Goal: Transaction & Acquisition: Purchase product/service

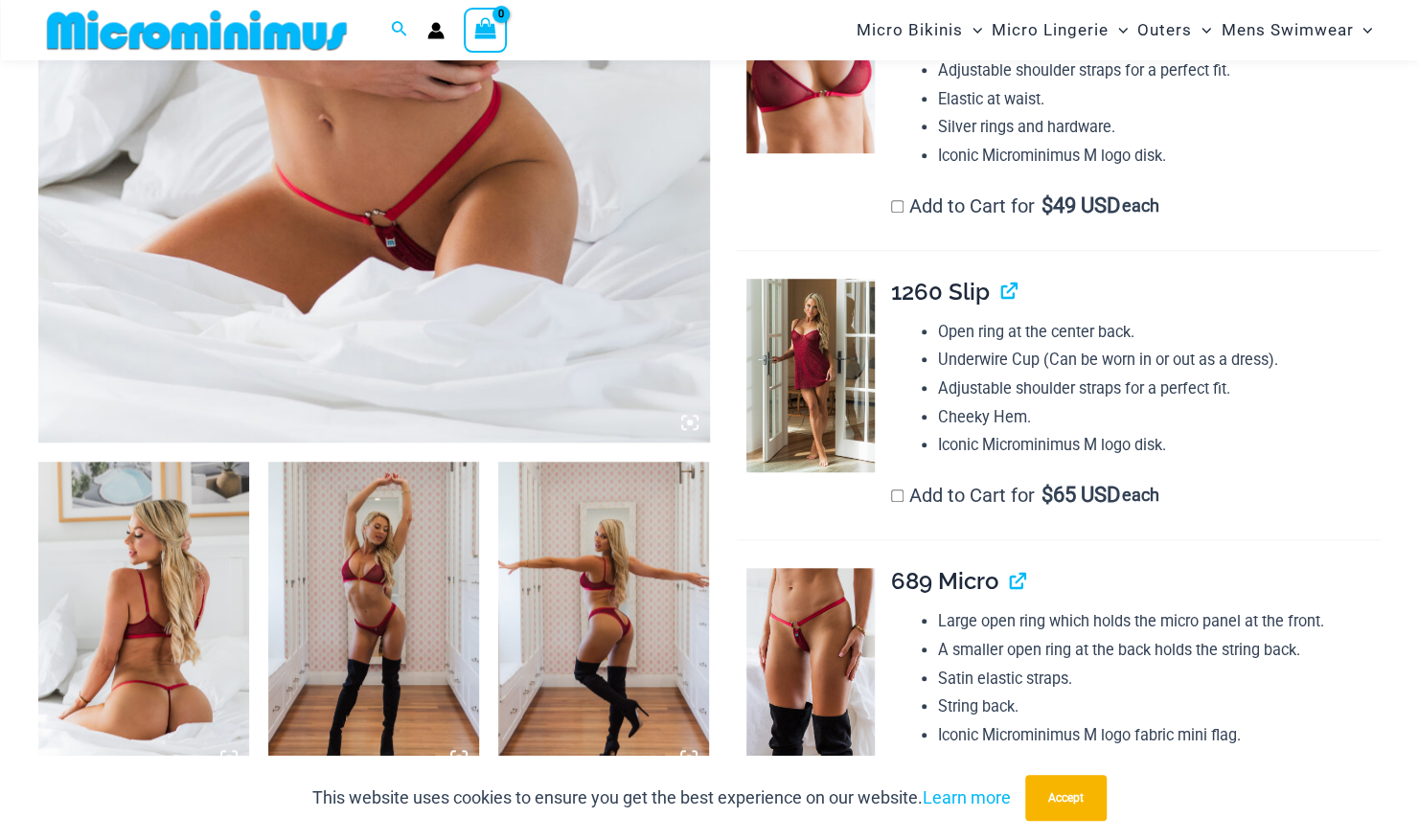
scroll to position [756, 0]
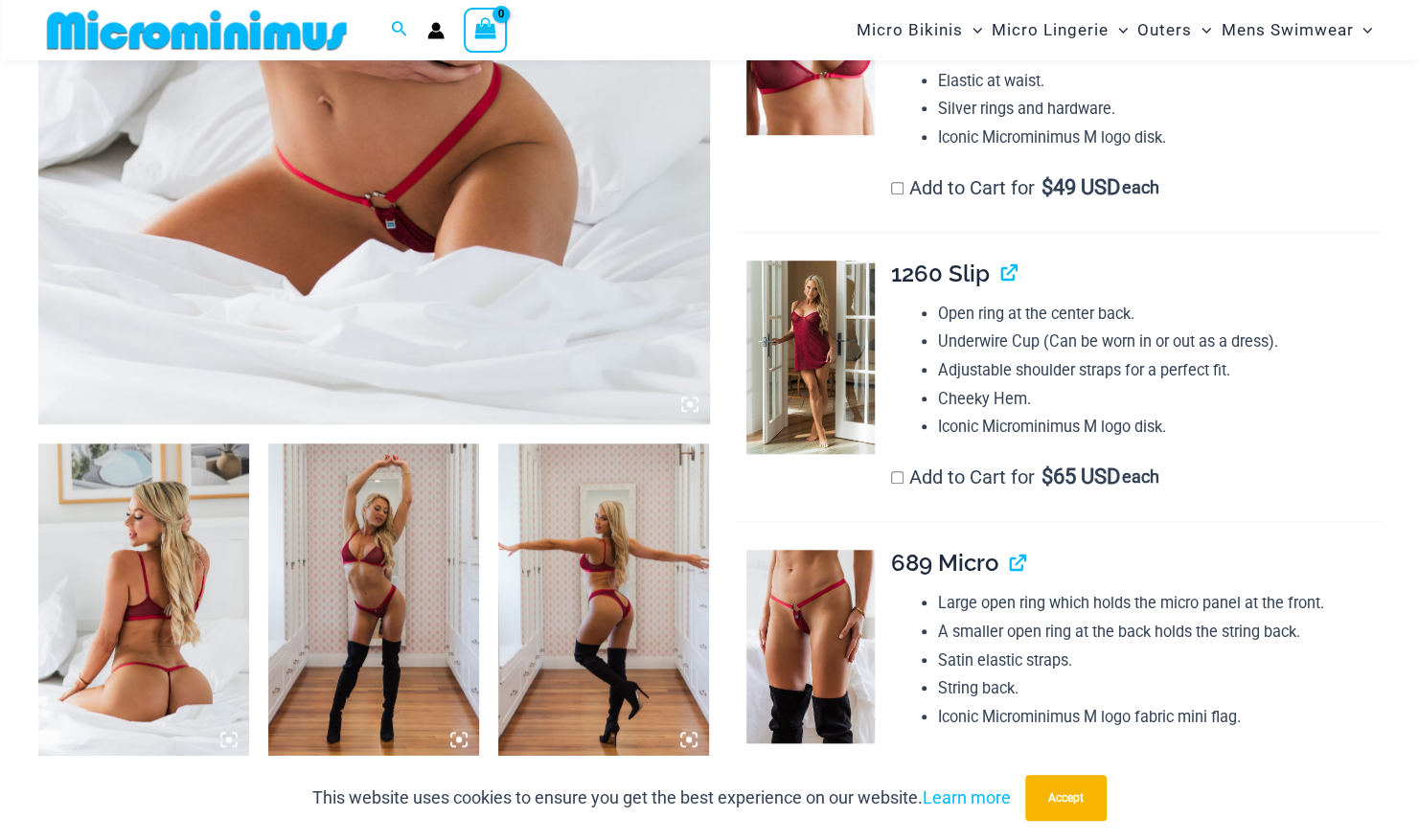
click at [188, 623] on img at bounding box center [143, 601] width 211 height 316
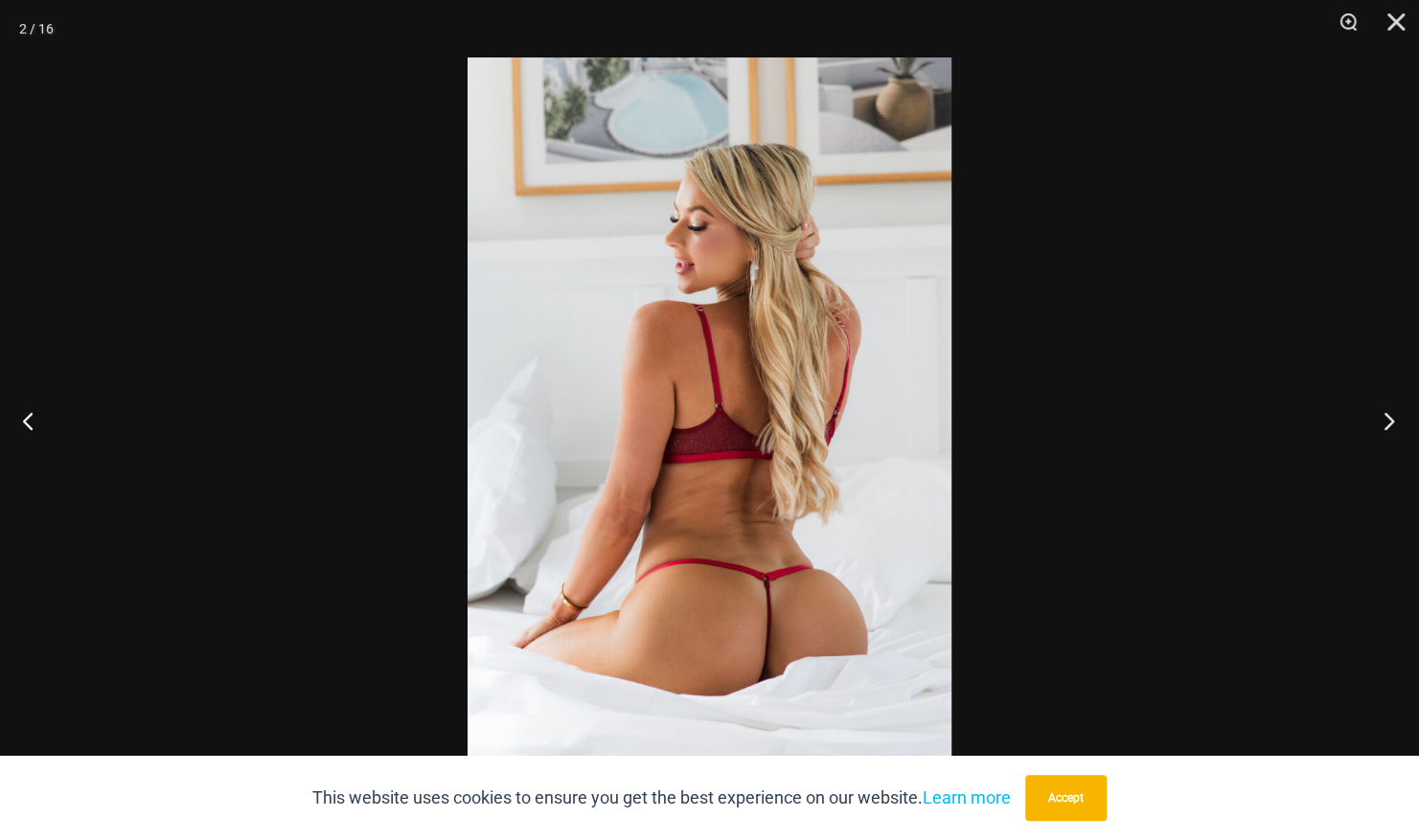
click at [1387, 418] on button "Next" at bounding box center [1383, 420] width 72 height 95
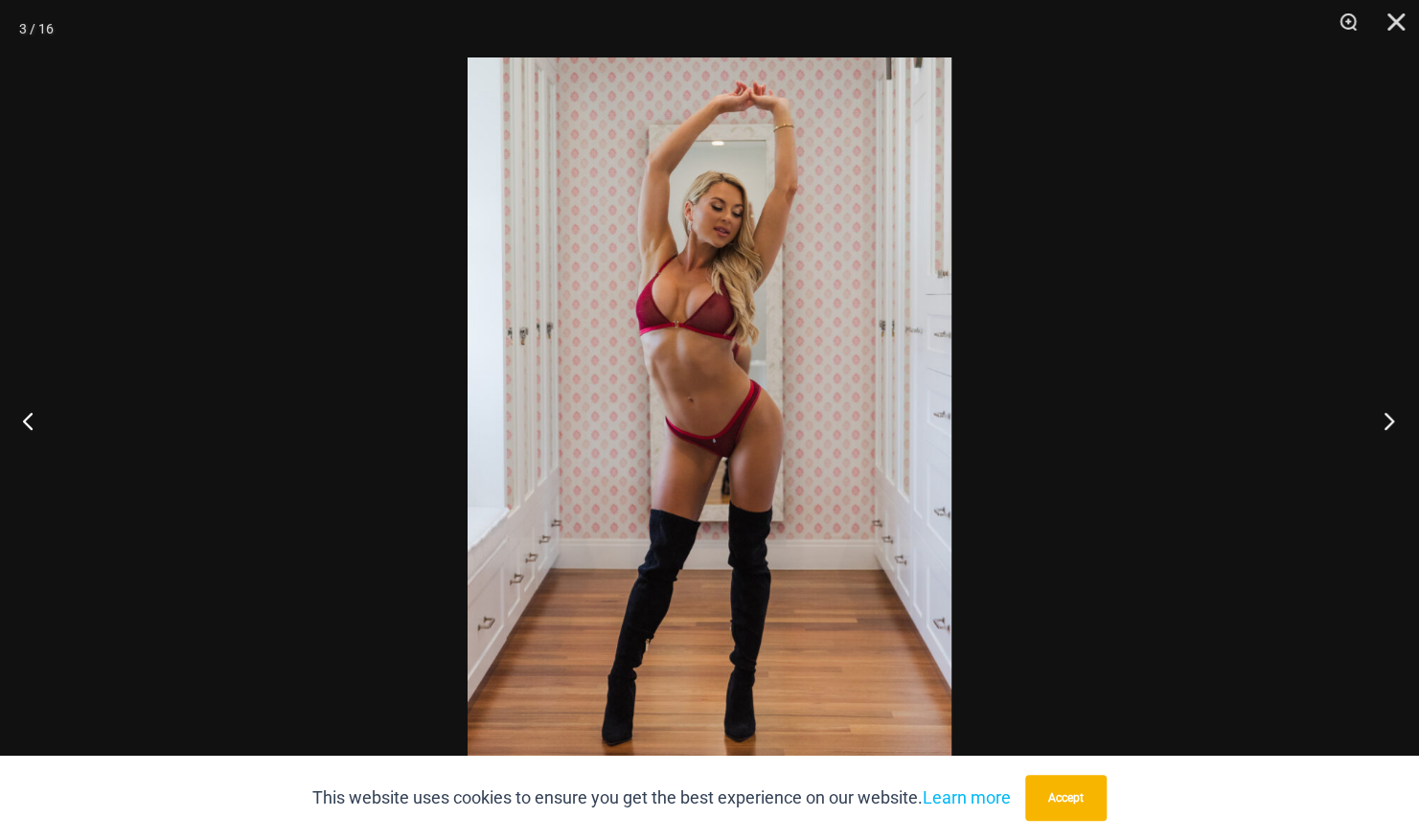
click at [1387, 418] on button "Next" at bounding box center [1383, 420] width 72 height 95
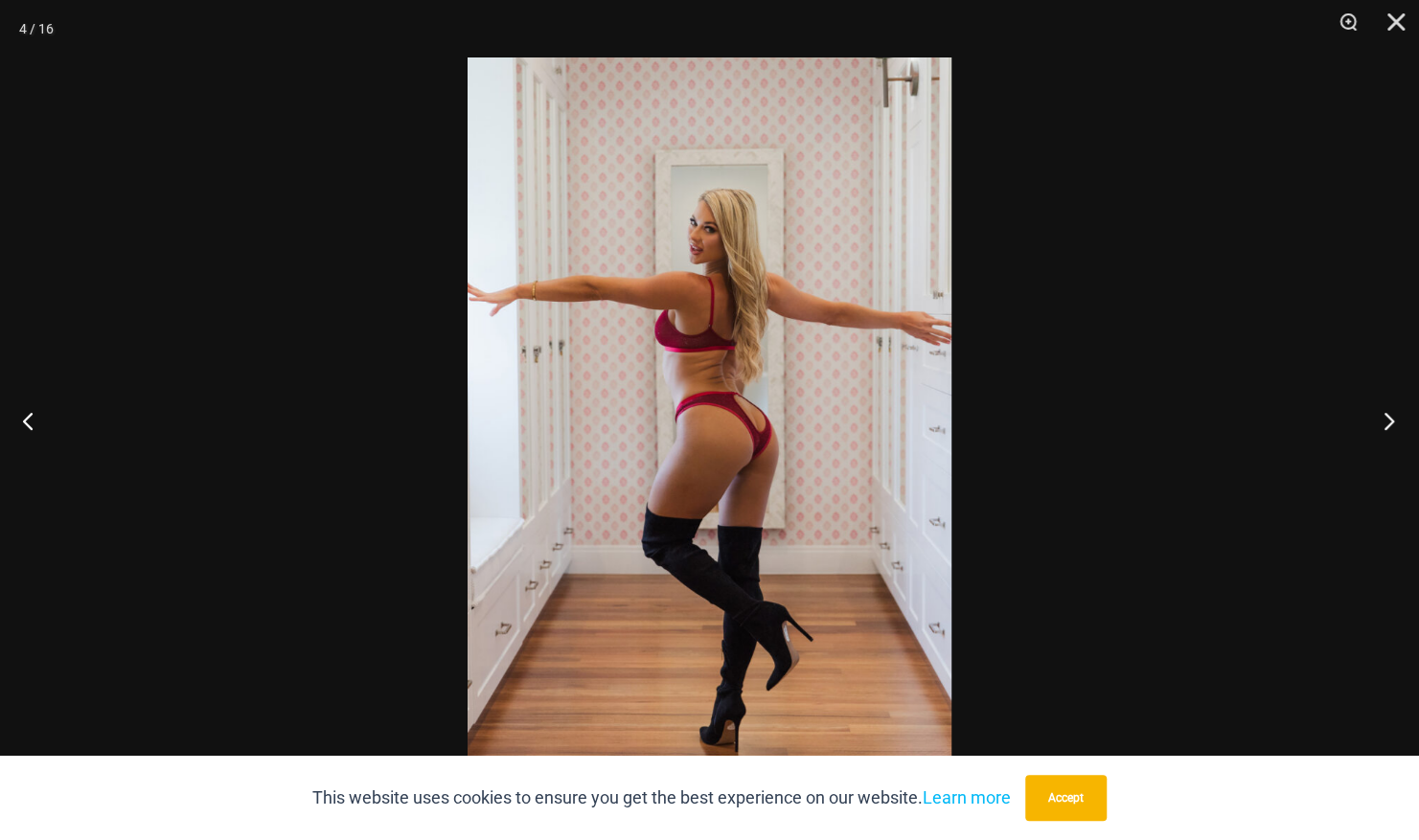
click at [1387, 418] on button "Next" at bounding box center [1383, 420] width 72 height 95
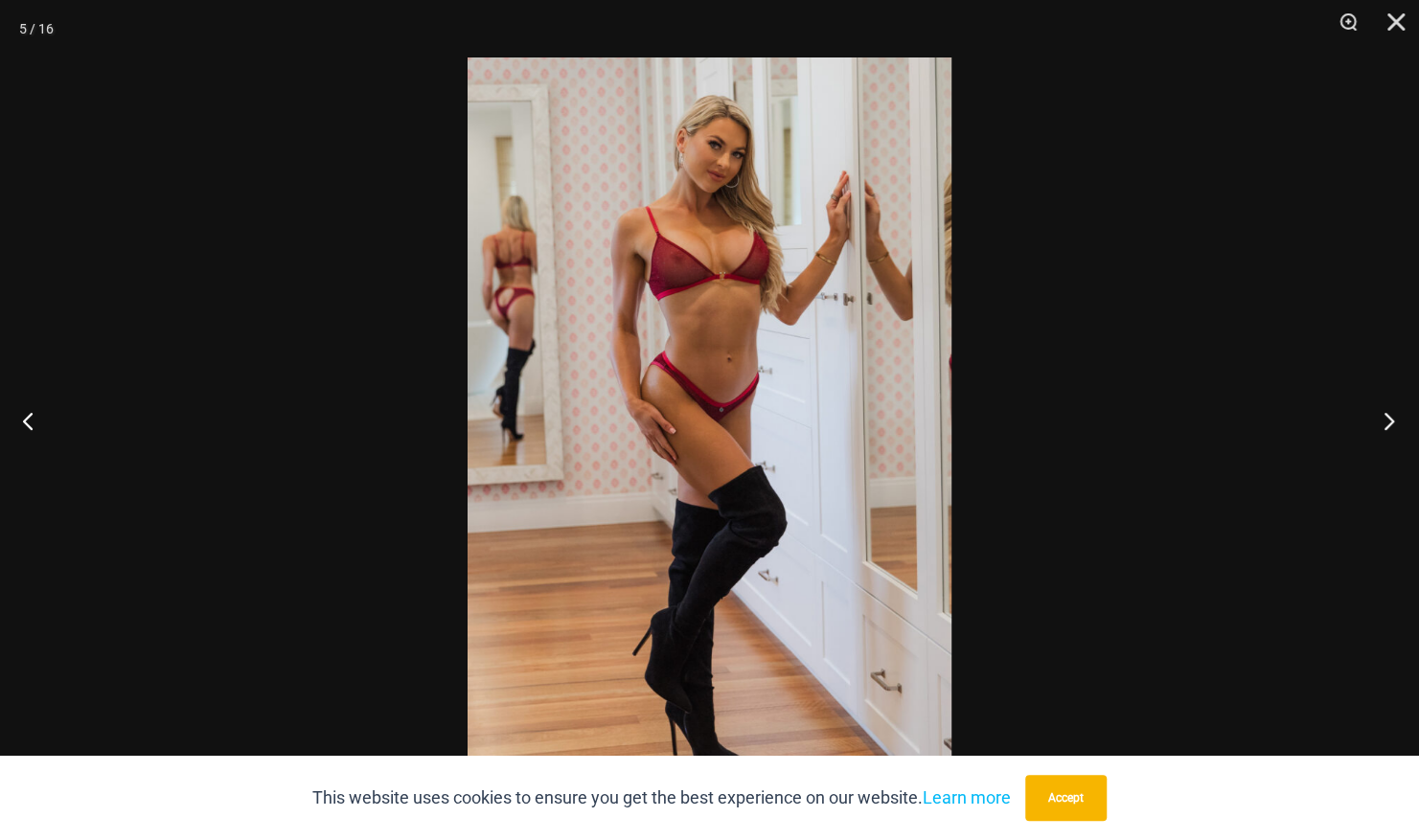
click at [1387, 418] on button "Next" at bounding box center [1383, 420] width 72 height 95
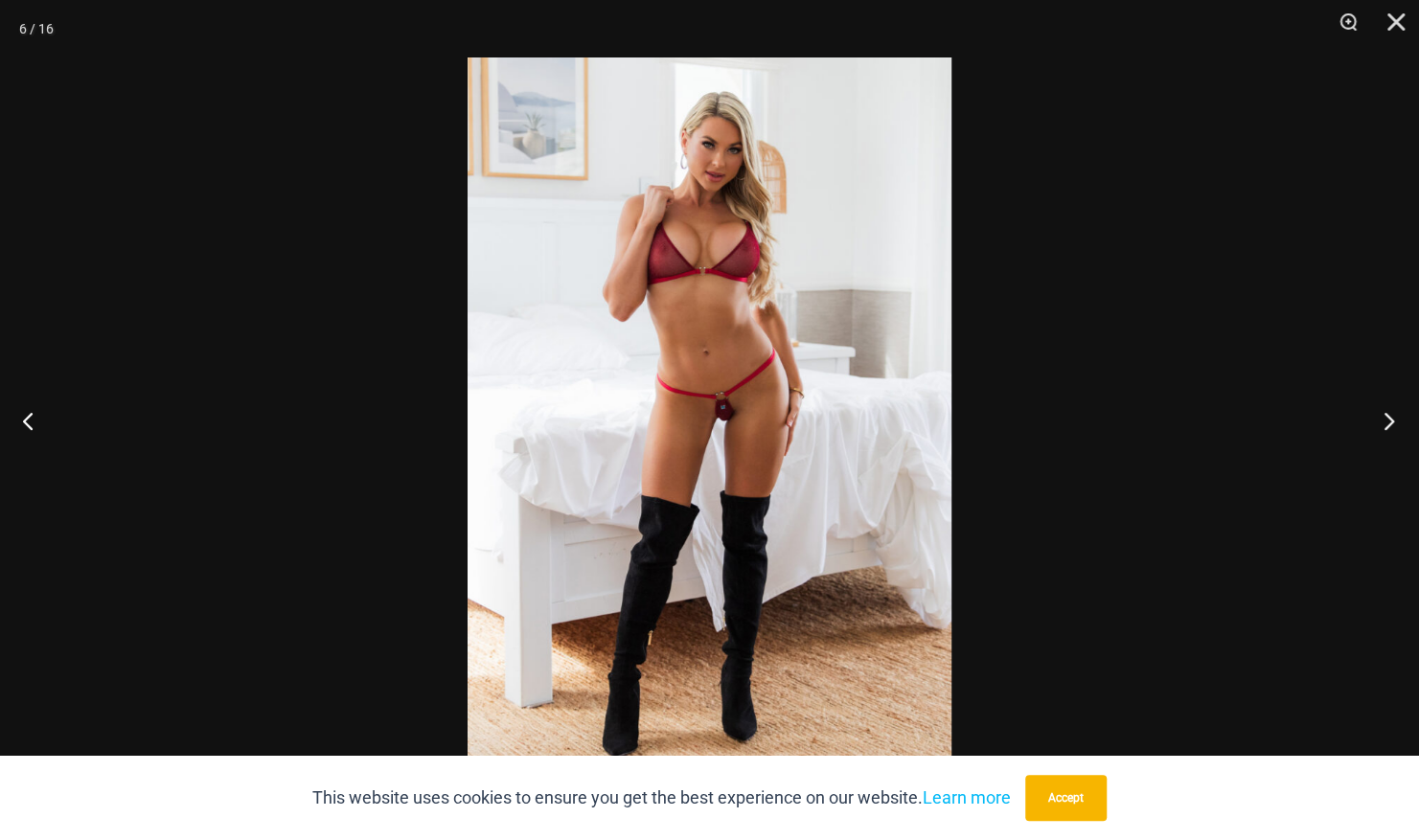
click at [1387, 418] on button "Next" at bounding box center [1383, 420] width 72 height 95
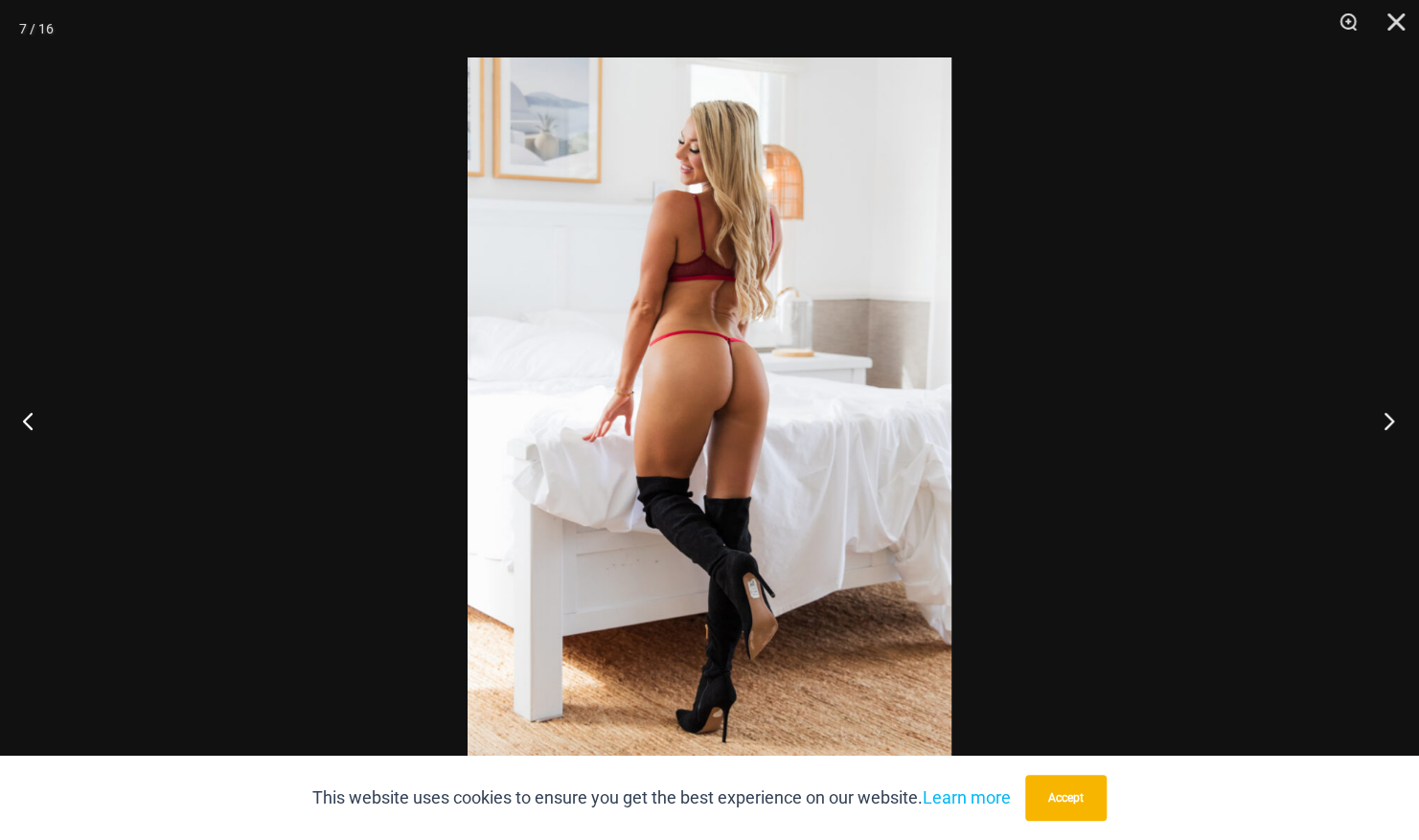
click at [1387, 418] on button "Next" at bounding box center [1383, 420] width 72 height 95
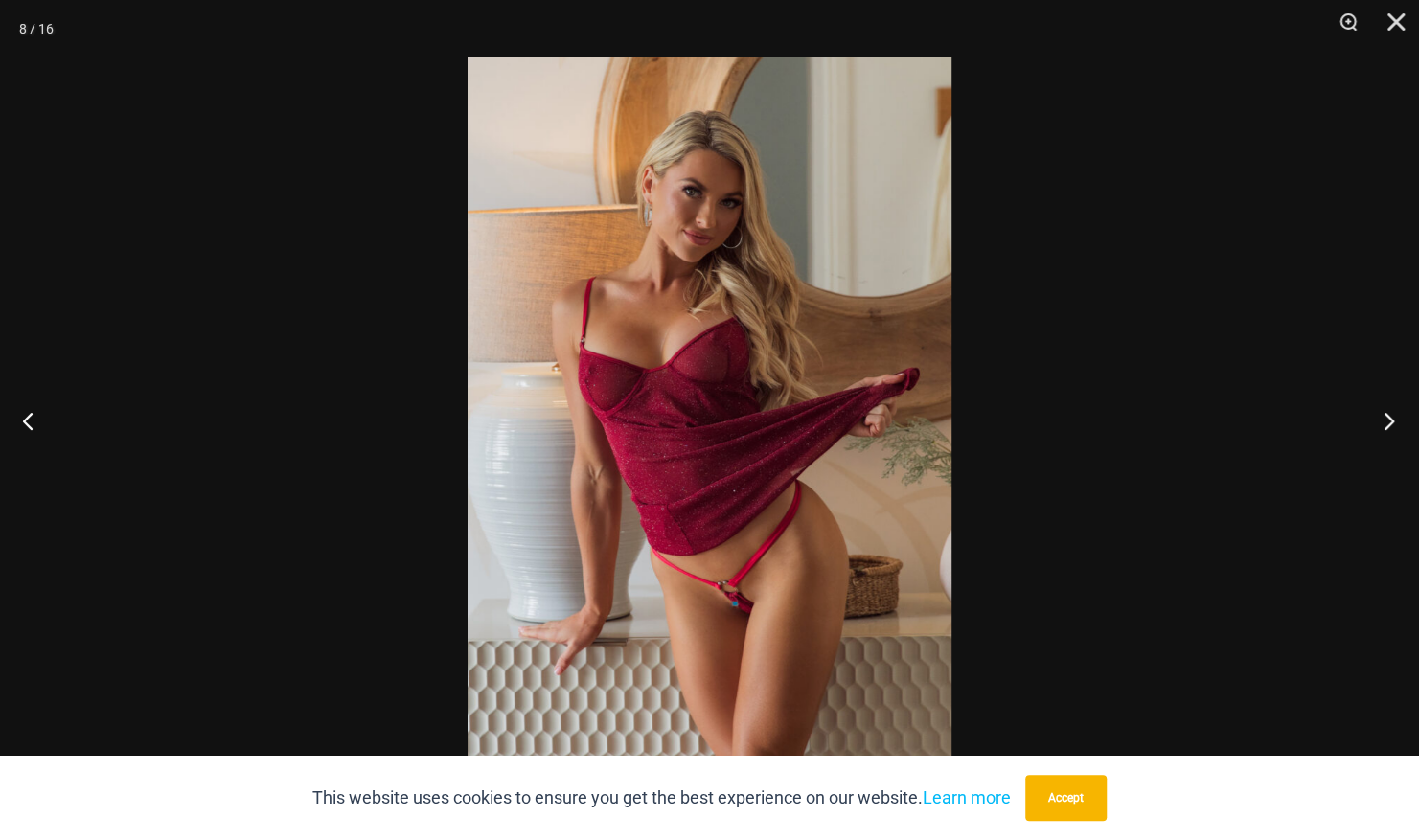
click at [1387, 418] on button "Next" at bounding box center [1383, 420] width 72 height 95
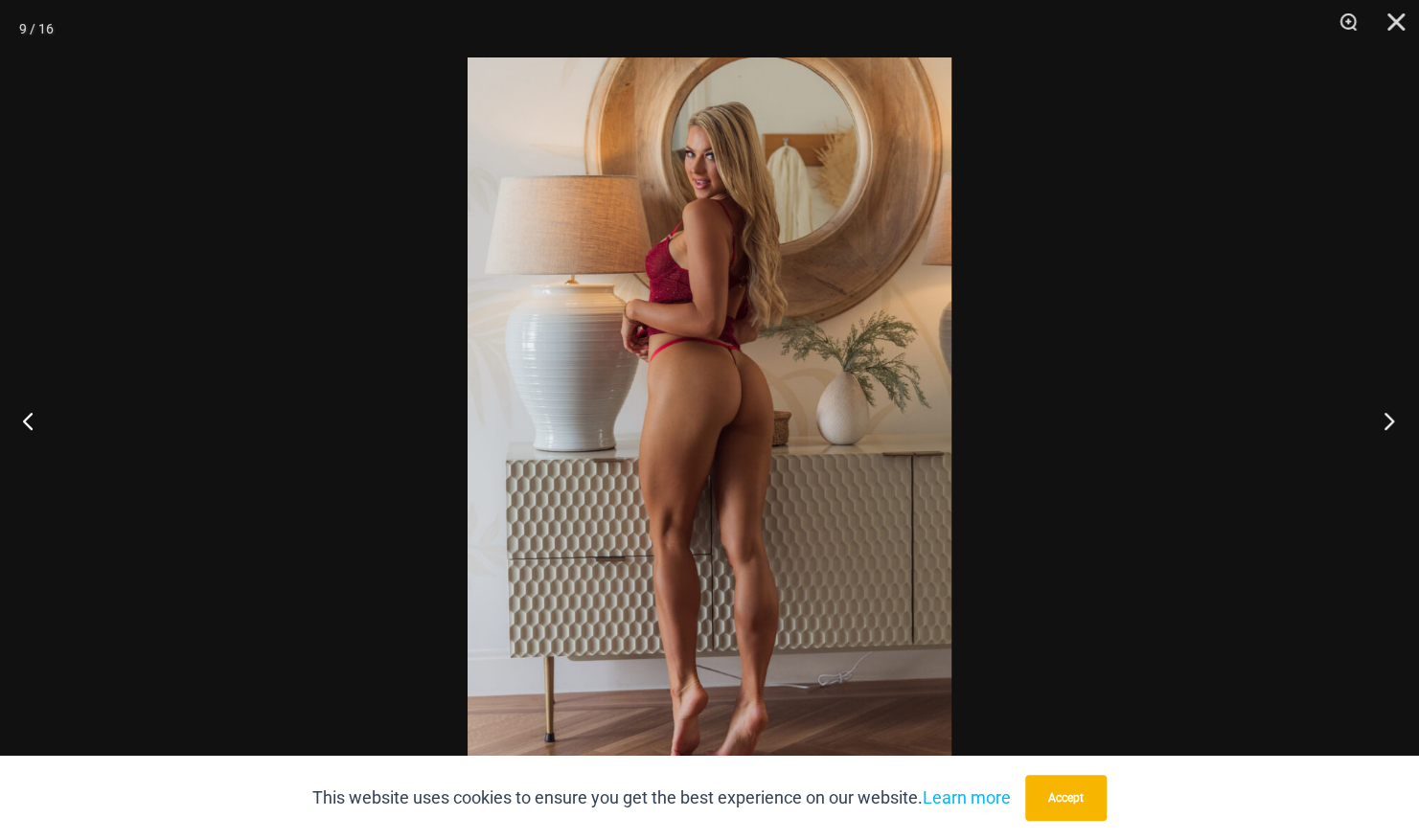
click at [1387, 418] on button "Next" at bounding box center [1383, 420] width 72 height 95
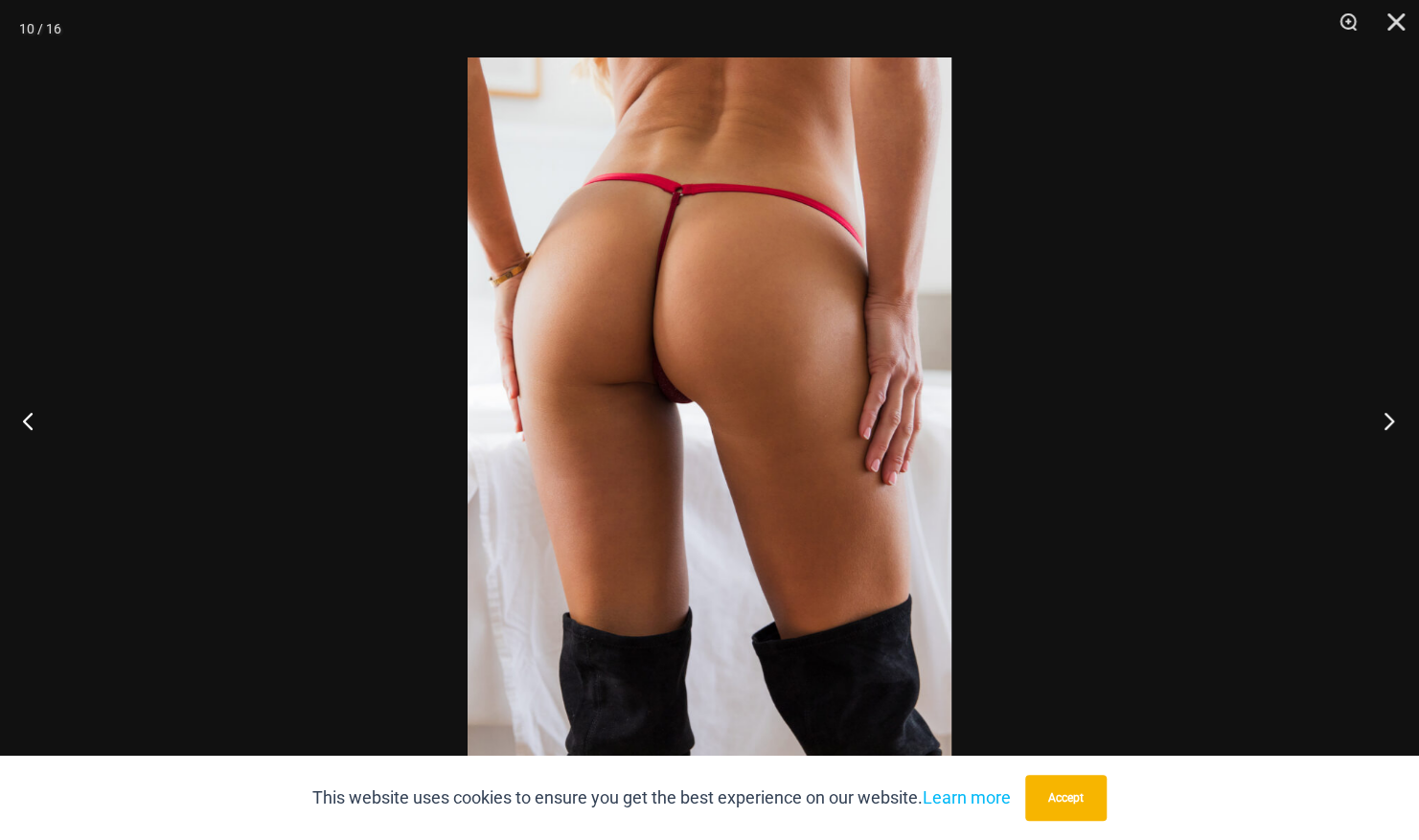
click at [1387, 418] on button "Next" at bounding box center [1383, 420] width 72 height 95
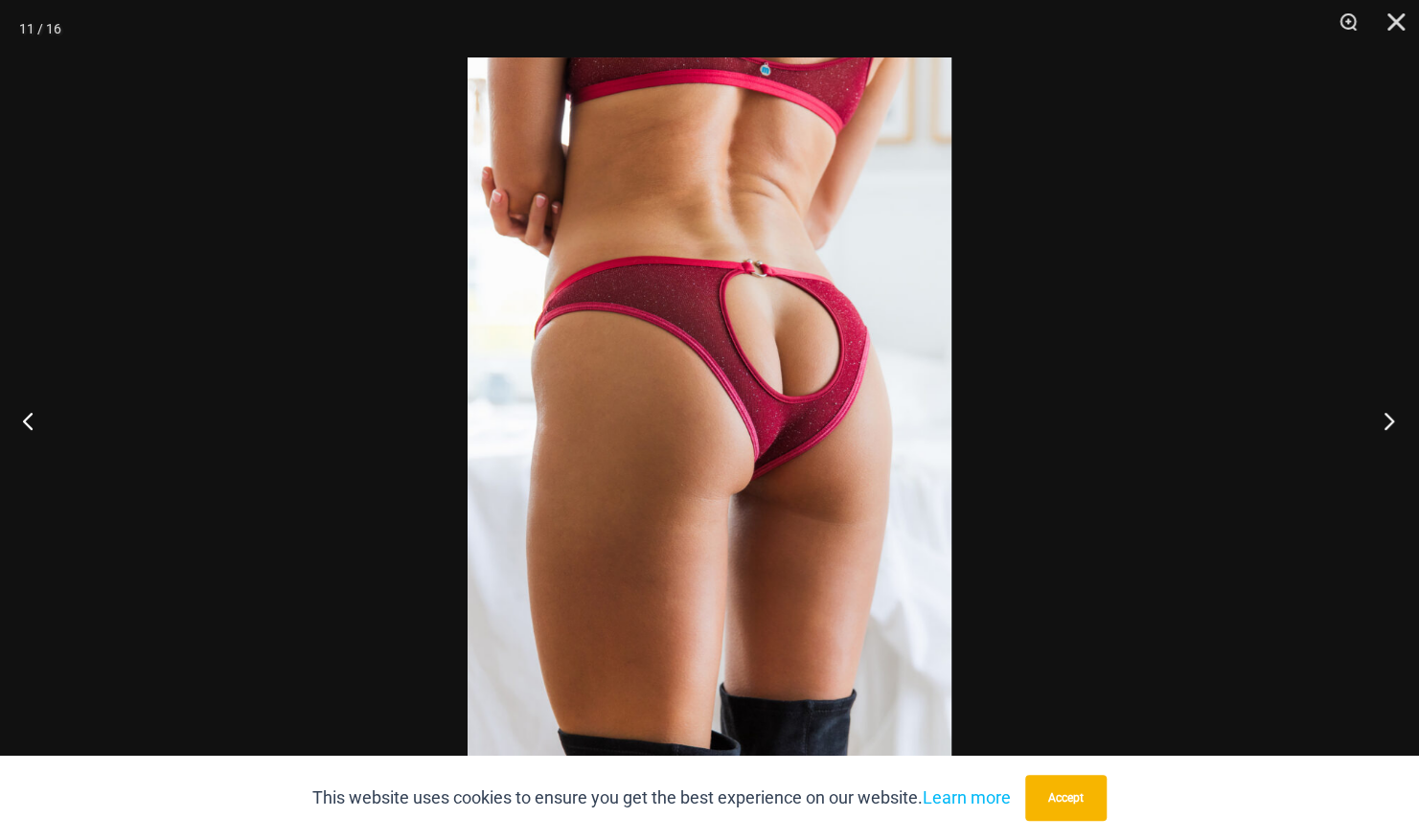
click at [1387, 418] on button "Next" at bounding box center [1383, 420] width 72 height 95
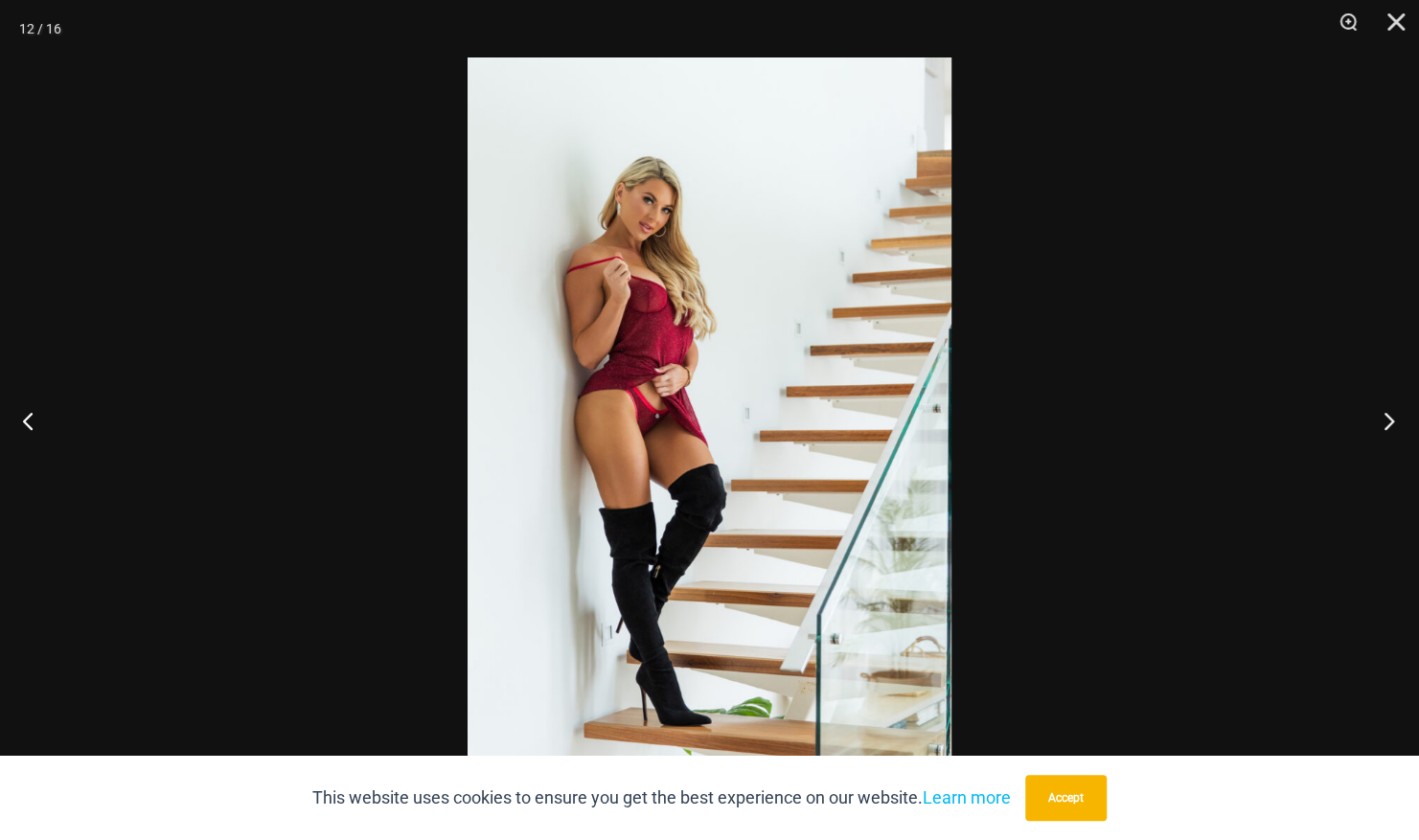
click at [1387, 418] on button "Next" at bounding box center [1383, 420] width 72 height 95
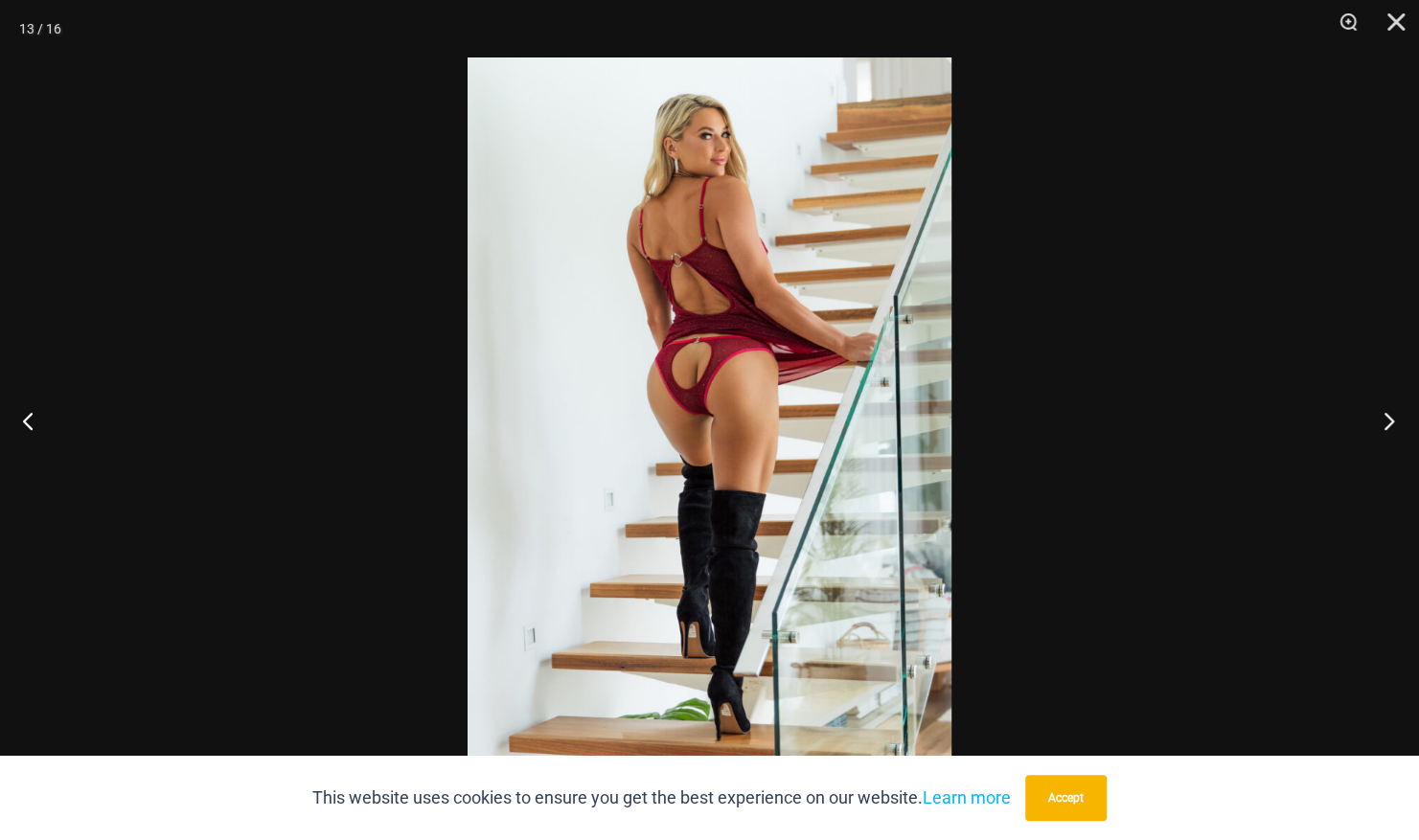
click at [1387, 418] on button "Next" at bounding box center [1383, 420] width 72 height 95
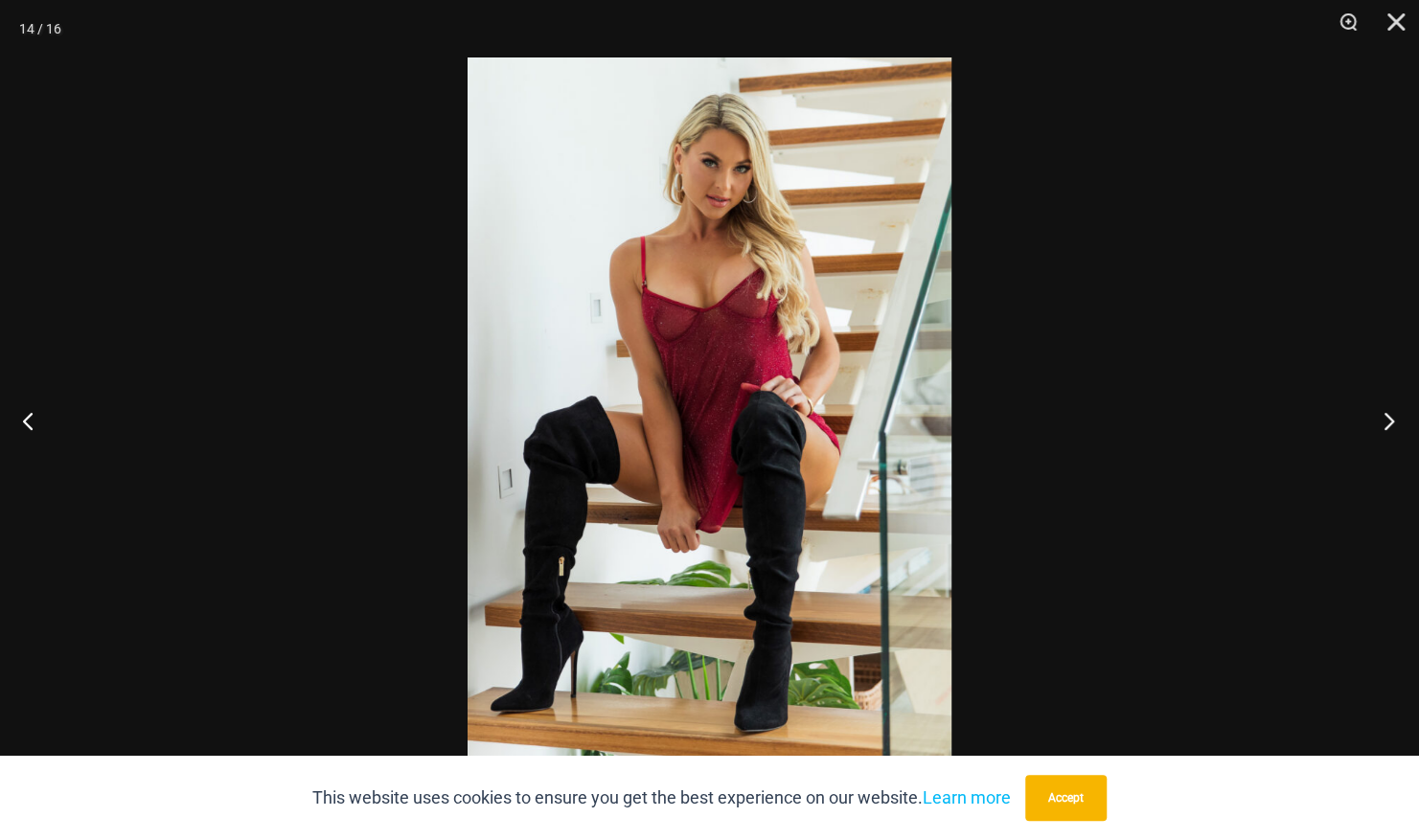
click at [1387, 418] on button "Next" at bounding box center [1383, 420] width 72 height 95
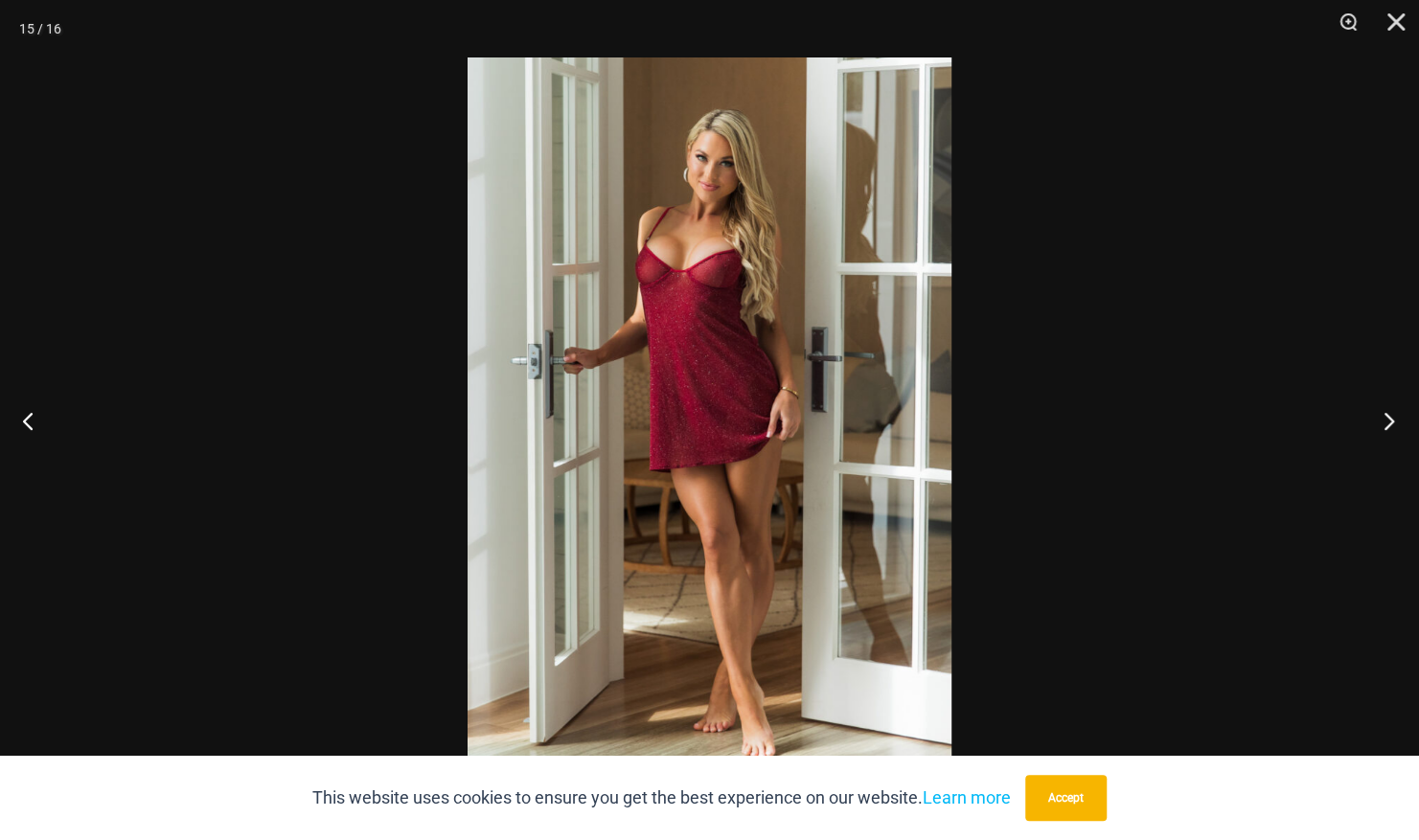
click at [1387, 418] on button "Next" at bounding box center [1383, 420] width 72 height 95
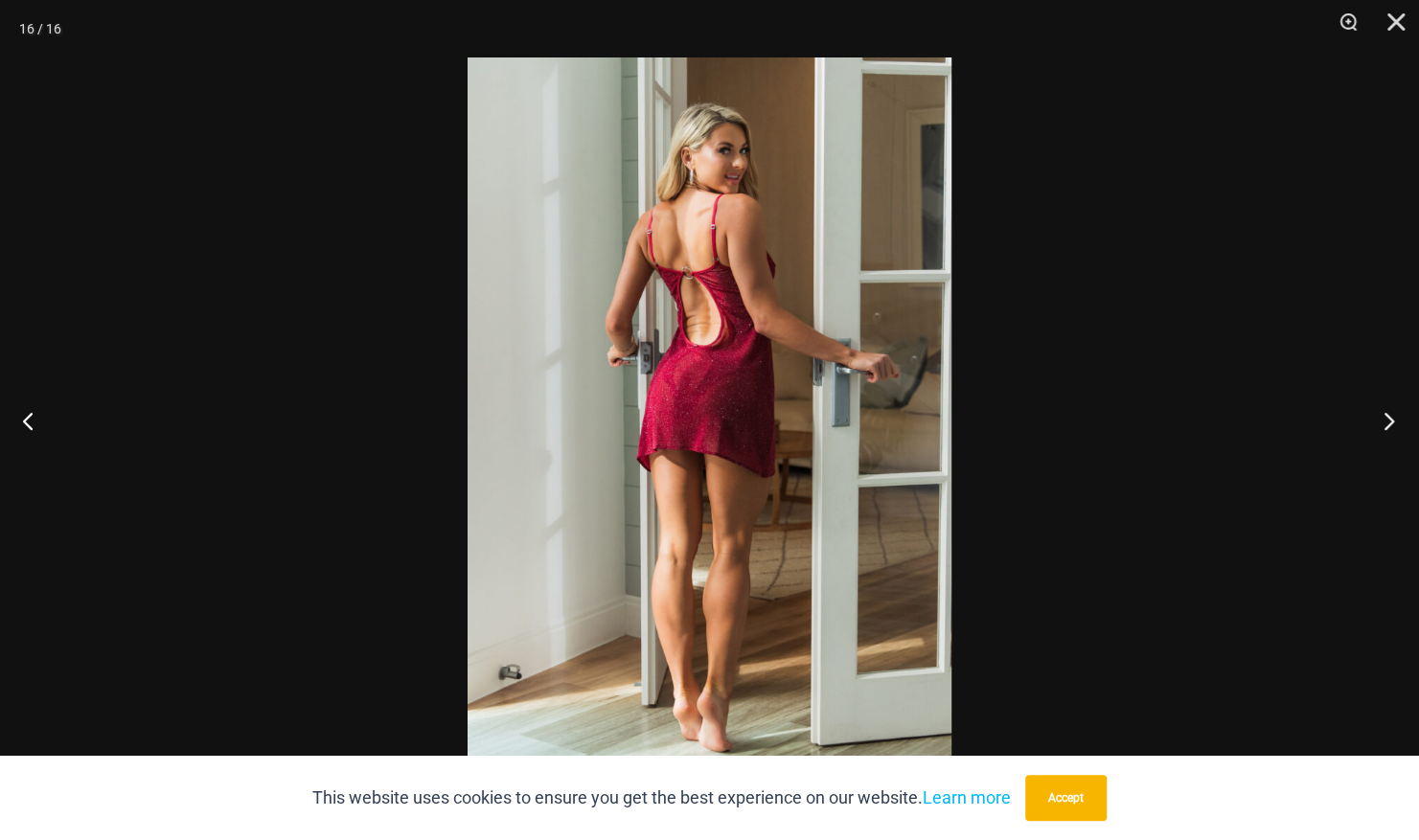
click at [1387, 418] on button "Next" at bounding box center [1383, 420] width 72 height 95
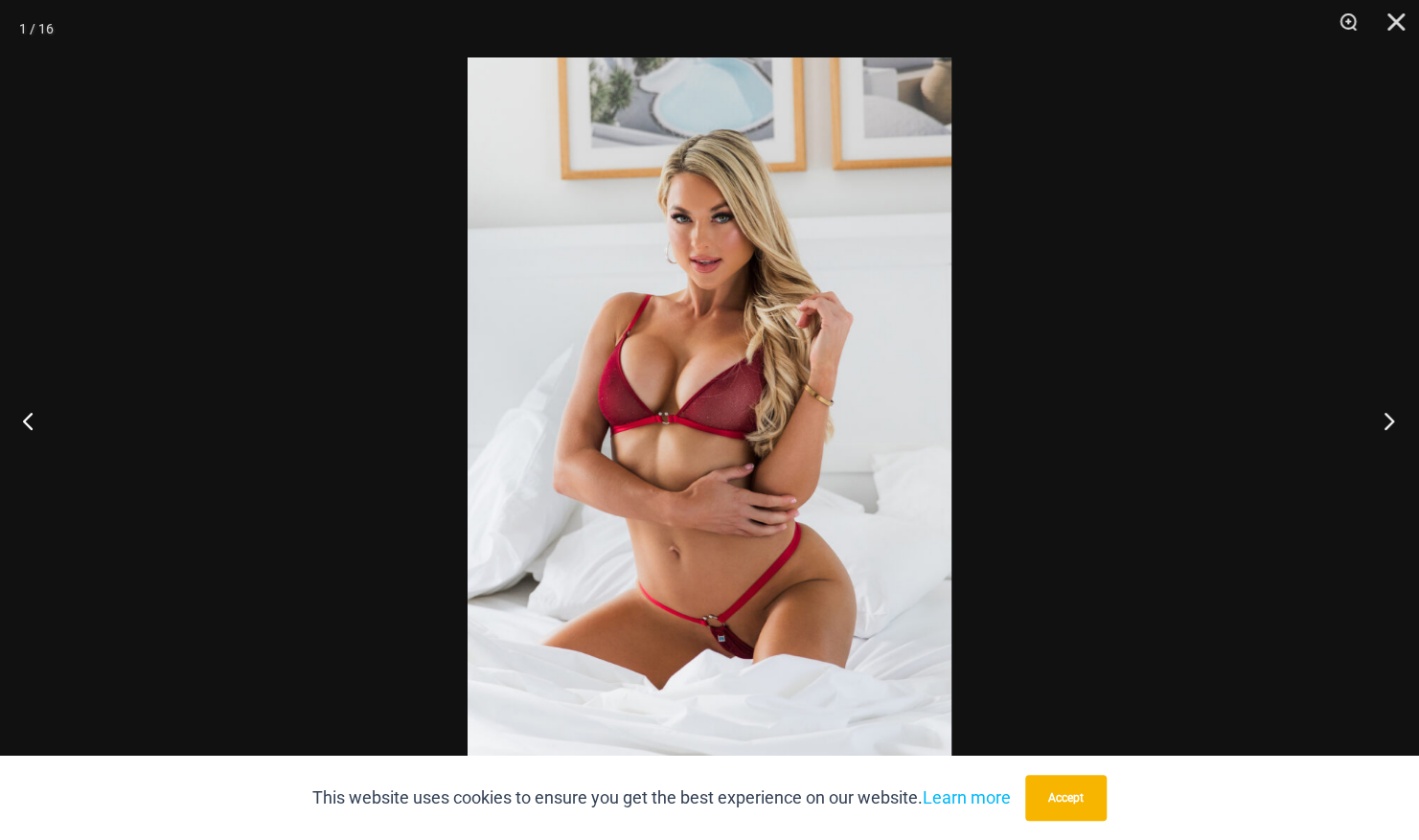
click at [1387, 418] on button "Next" at bounding box center [1383, 420] width 72 height 95
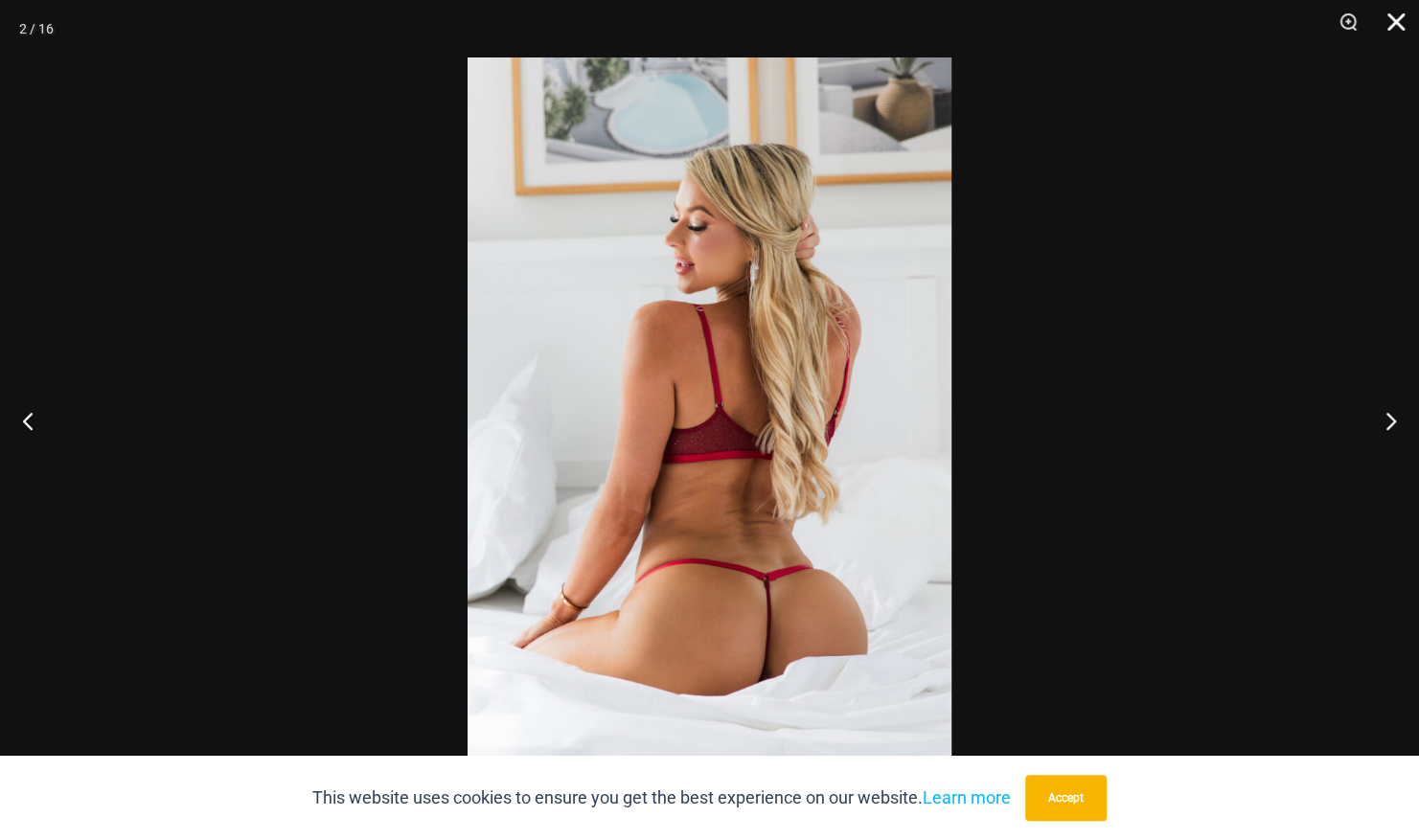
click at [1397, 23] on button "Close" at bounding box center [1389, 28] width 48 height 57
